Goal: Find specific page/section: Find specific page/section

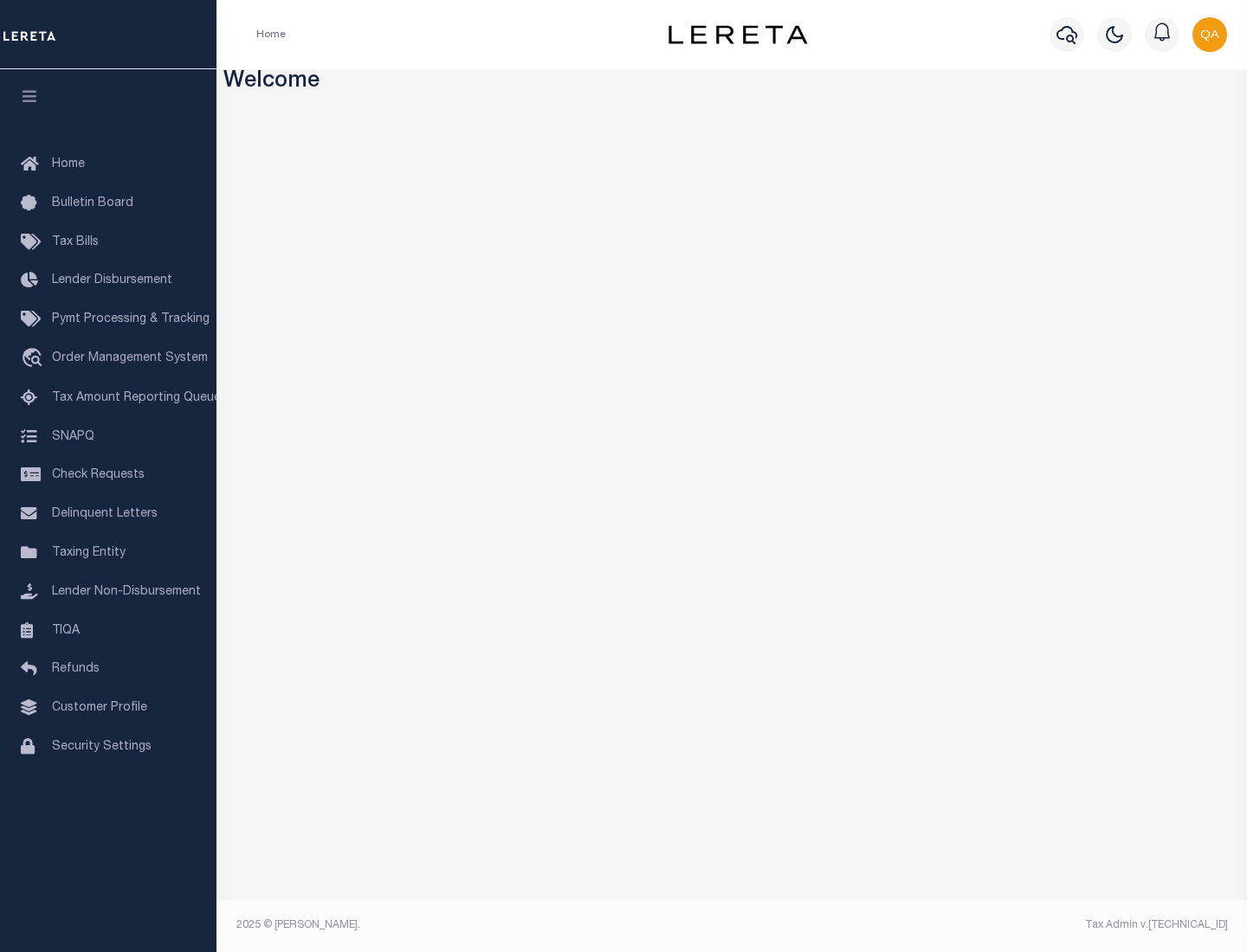
click at [108, 475] on span "Check Requests" at bounding box center [98, 475] width 93 height 12
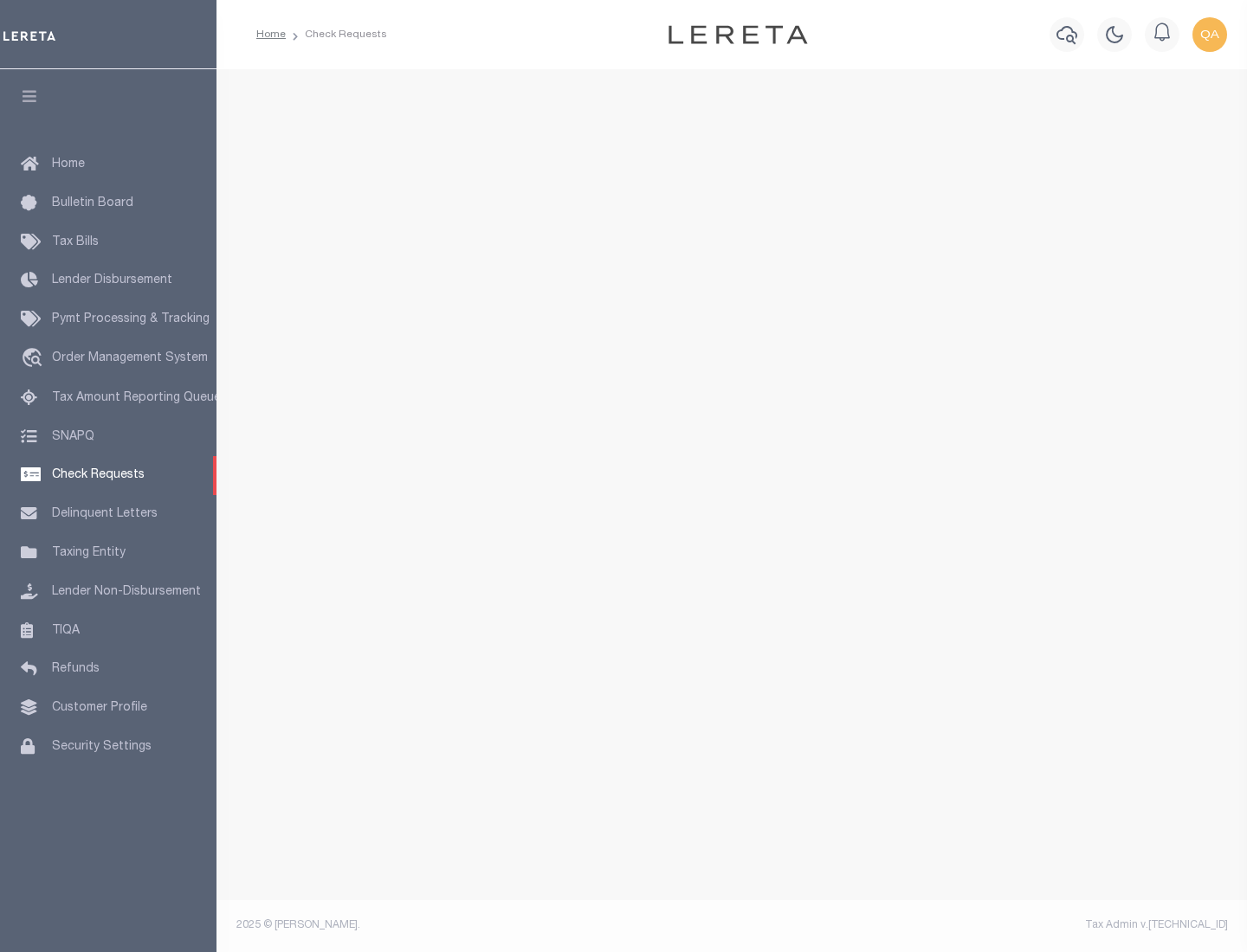
select select "50"
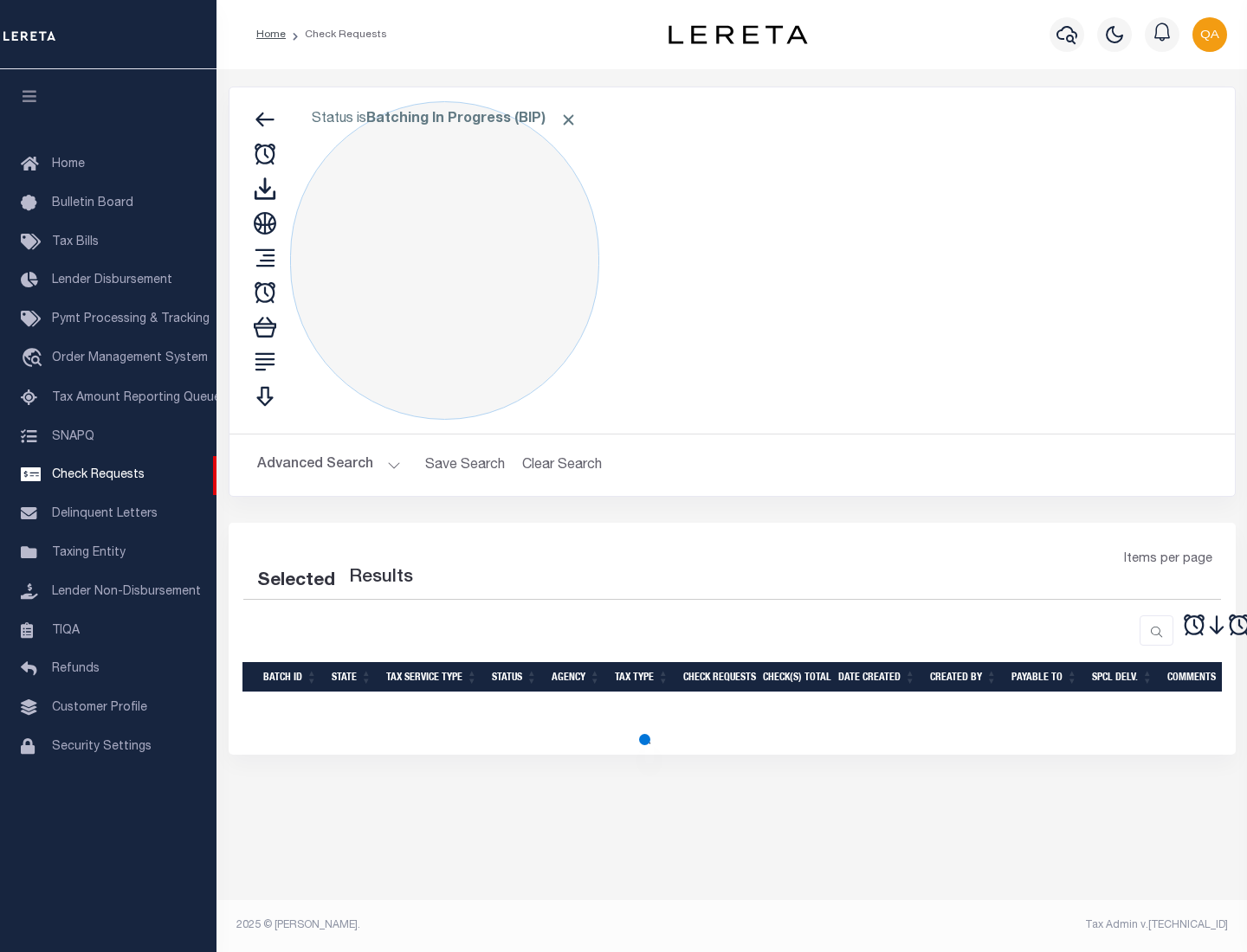
select select "50"
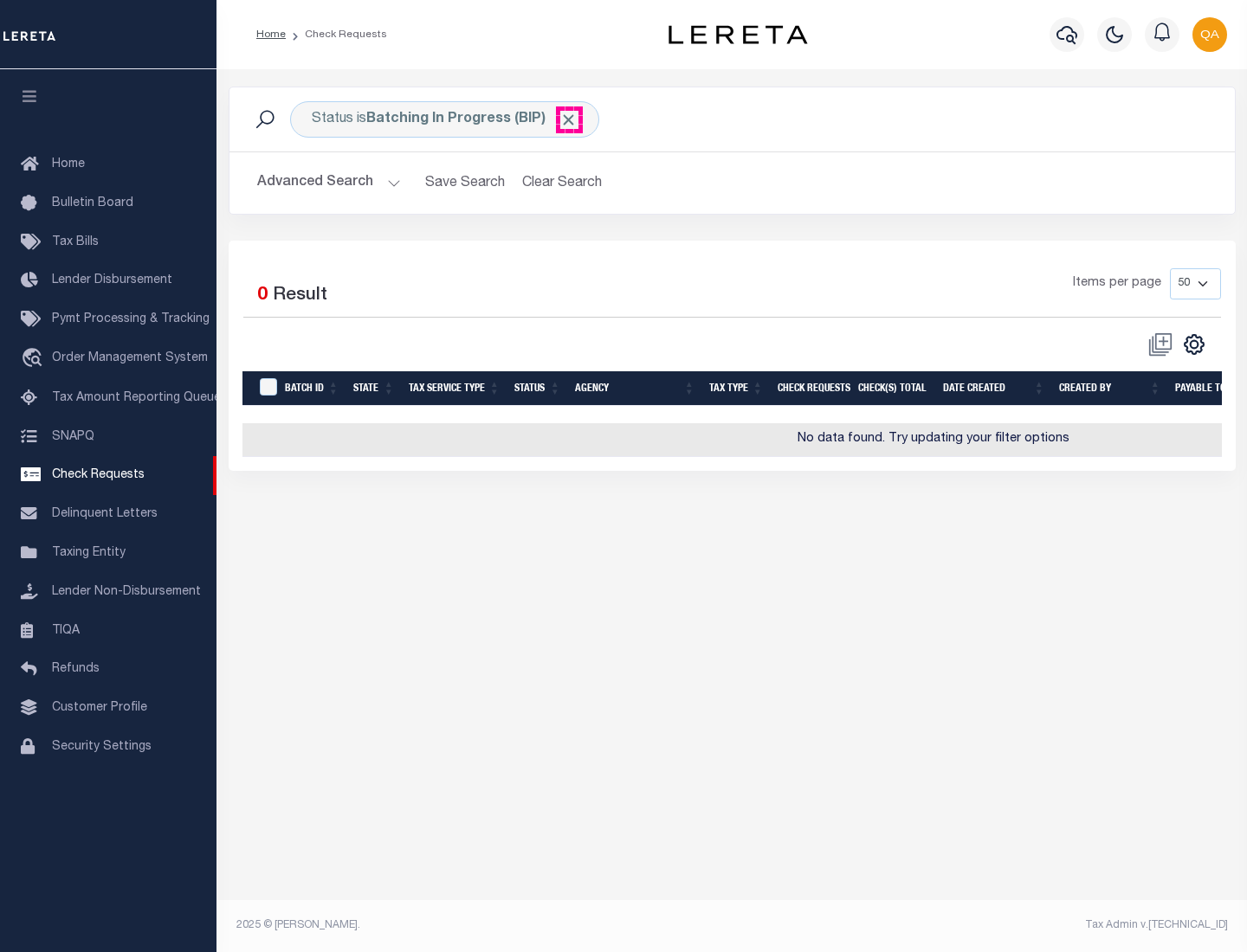
click at [569, 119] on span "Click to Remove" at bounding box center [569, 120] width 18 height 18
